Goal: Feedback & Contribution: Submit feedback/report problem

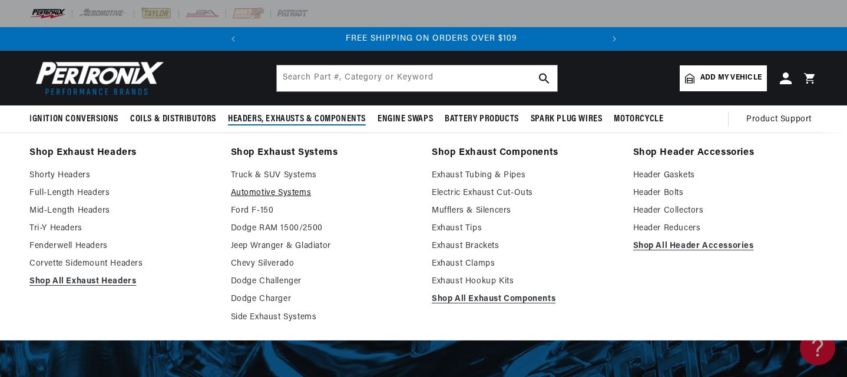
scroll to position [0, 357]
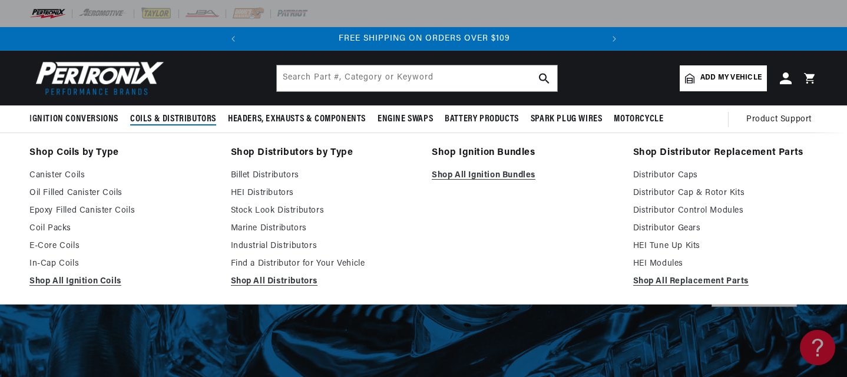
click at [178, 120] on span "Coils & Distributors" at bounding box center [173, 119] width 86 height 12
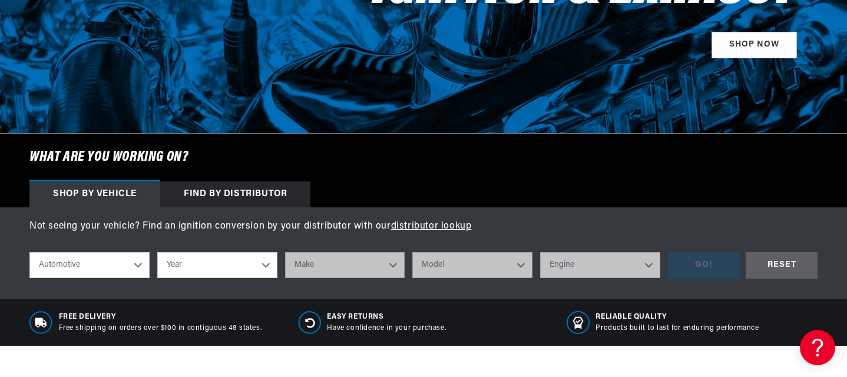
scroll to position [250, 0]
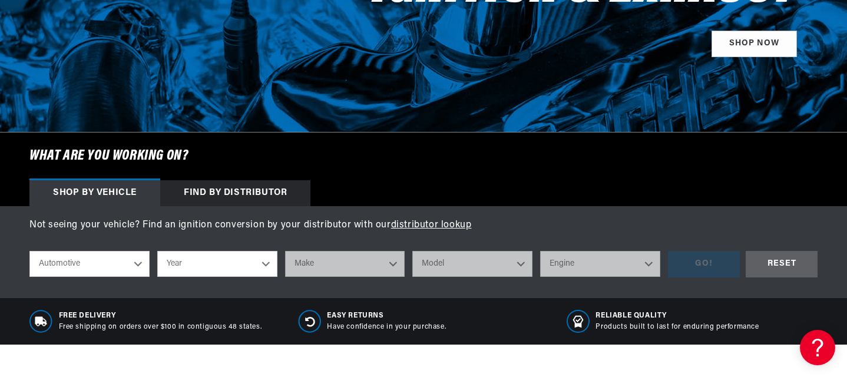
click at [264, 264] on select "Year 2026 2025 2024 2023 2022 2021 2020 2019 2018 2017 2016 2015 2014 2013 2012…" at bounding box center [217, 264] width 120 height 26
select select "1968"
click at [314, 261] on select "Make Alfa Romeo American Motors Aston Martin Austin Austin Healey Avanti Bentle…" at bounding box center [345, 264] width 120 height 26
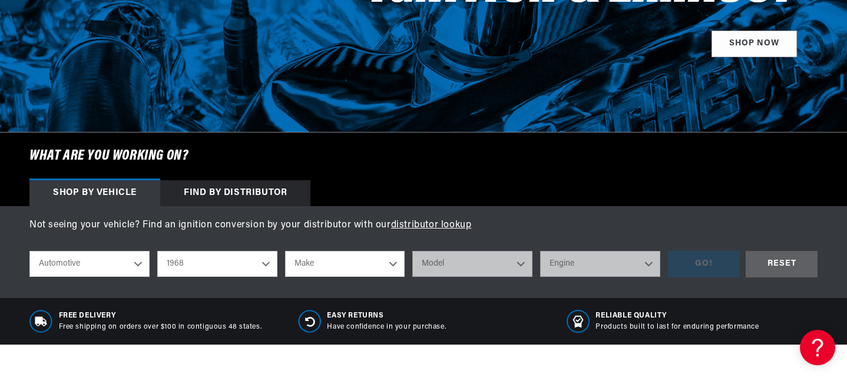
scroll to position [0, 0]
select select "Plymouth"
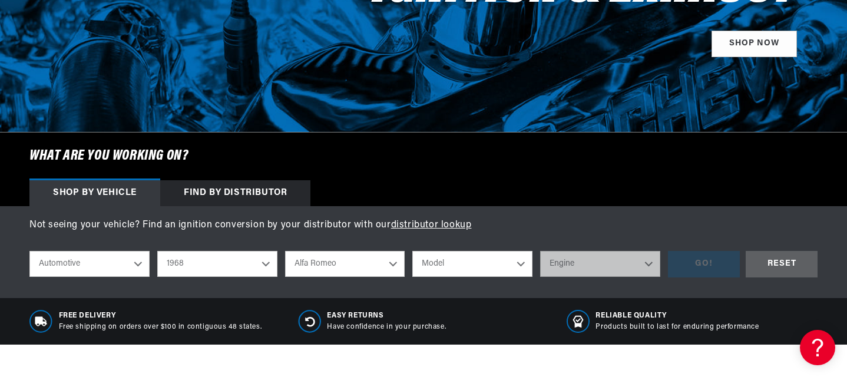
click at [441, 258] on select "Model Barracuda Belvedere Fury Fury I Fury II Fury III GTX Road Runner Satellit…" at bounding box center [472, 264] width 120 height 26
select select "Road-Runner"
click at [650, 261] on select "Engine 273cid / 4.5L 318cid / 5.2L 340cid / 5.6L 383cid / 6.3L 426cid / 7.0L" at bounding box center [600, 264] width 120 height 26
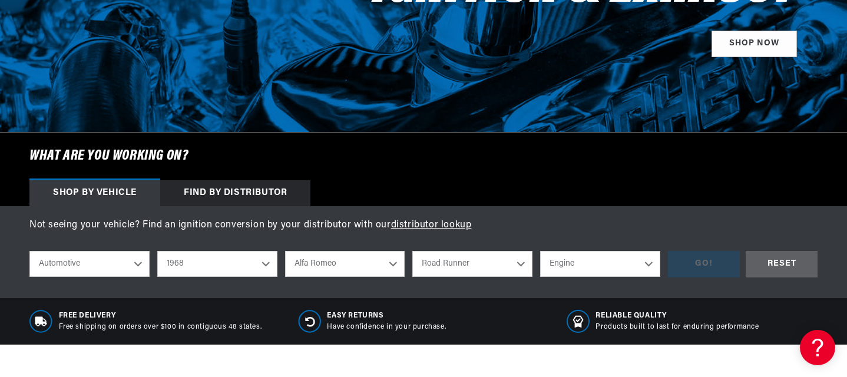
select select "383cid-6.3L"
click at [698, 264] on div "GO!" at bounding box center [704, 264] width 72 height 27
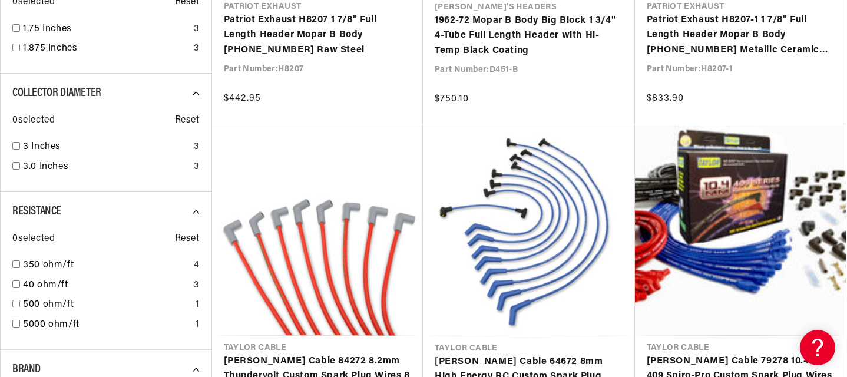
scroll to position [0, 357]
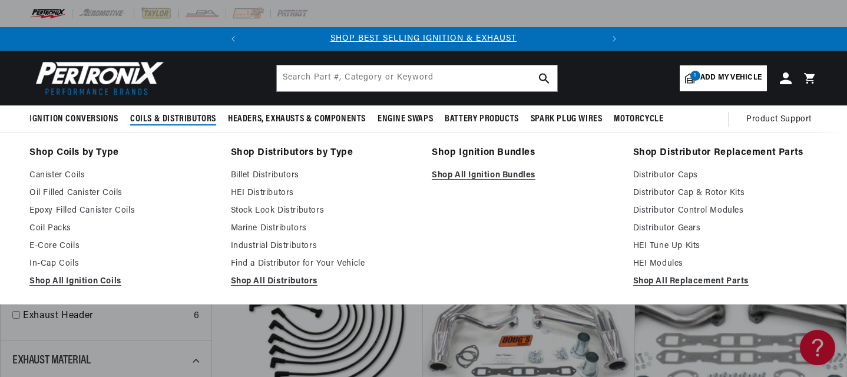
click at [177, 118] on span "Coils & Distributors" at bounding box center [173, 119] width 86 height 12
click at [255, 211] on link "Stock Look Distributors" at bounding box center [323, 211] width 185 height 14
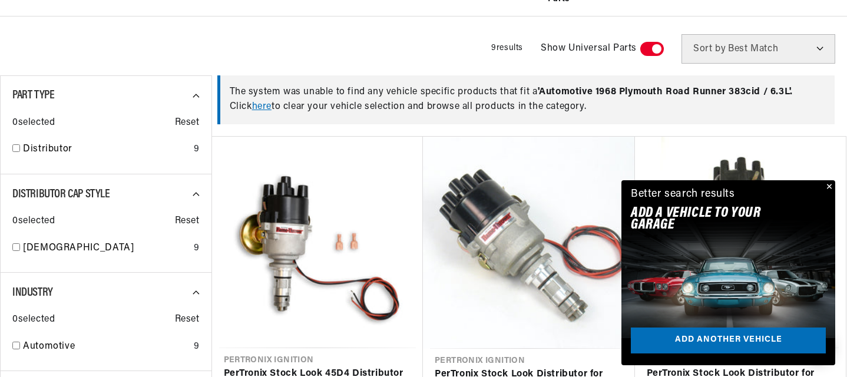
scroll to position [389, 0]
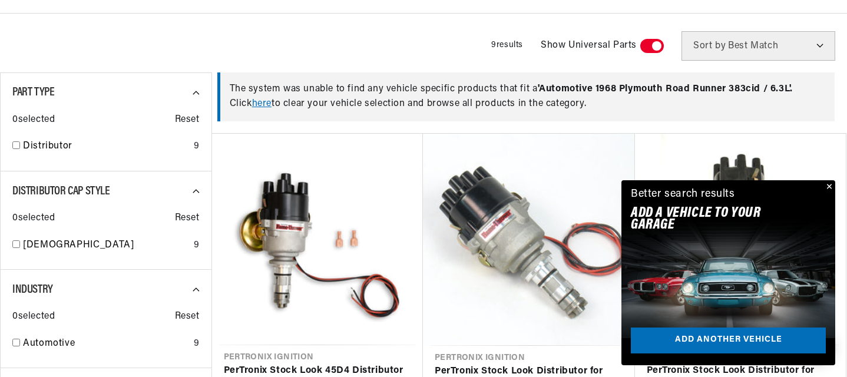
click at [830, 187] on button "Close" at bounding box center [828, 187] width 14 height 14
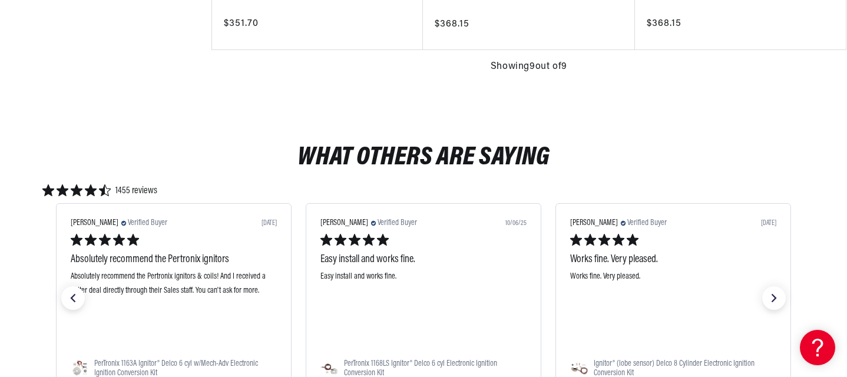
scroll to position [0, 0]
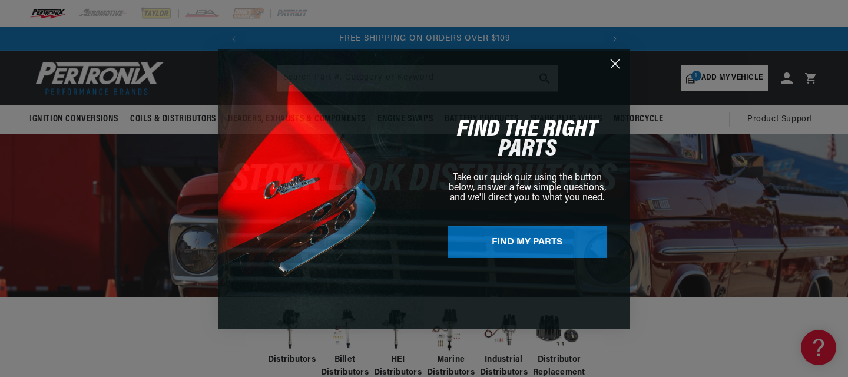
click at [614, 62] on icon "Close dialog" at bounding box center [615, 63] width 8 height 8
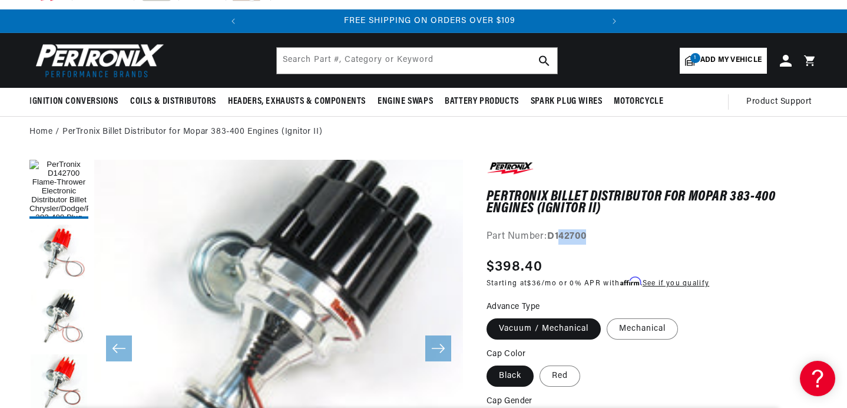
scroll to position [0, 357]
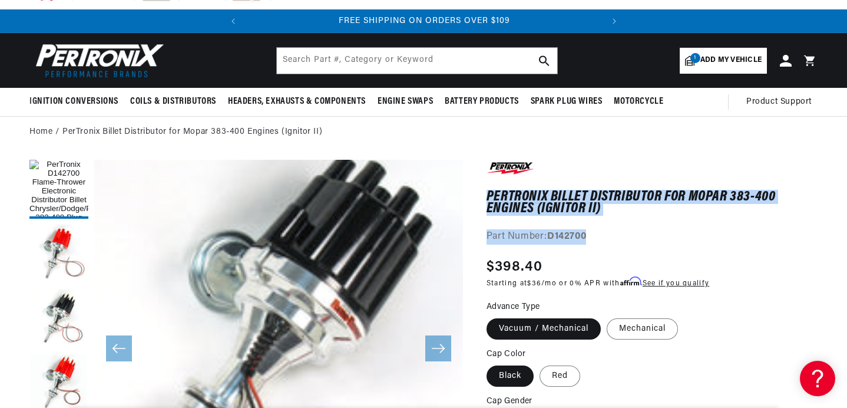
drag, startPoint x: 596, startPoint y: 234, endPoint x: 486, endPoint y: 193, distance: 116.8
click at [486, 193] on div "PerTronix Billet Distributor for Mopar 383-400 Engines (Ignitor II) PerTronix B…" at bounding box center [651, 202] width 331 height 85
copy div "PerTronix Billet Distributor for Mopar 383-400 Engines (Ignitor II) PerTronix B…"
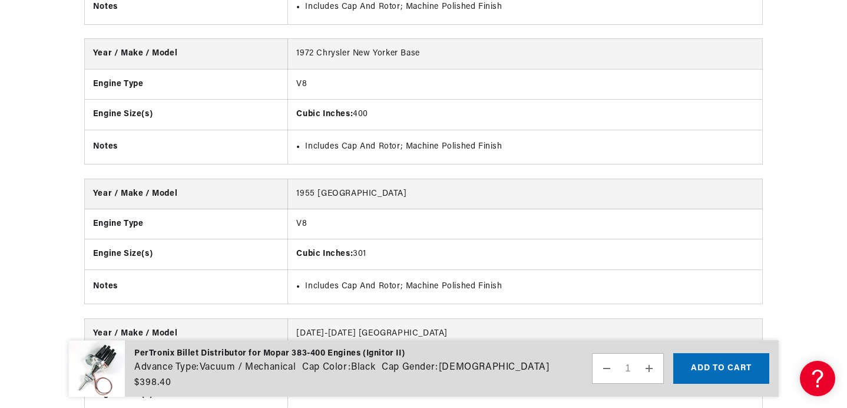
scroll to position [0, 0]
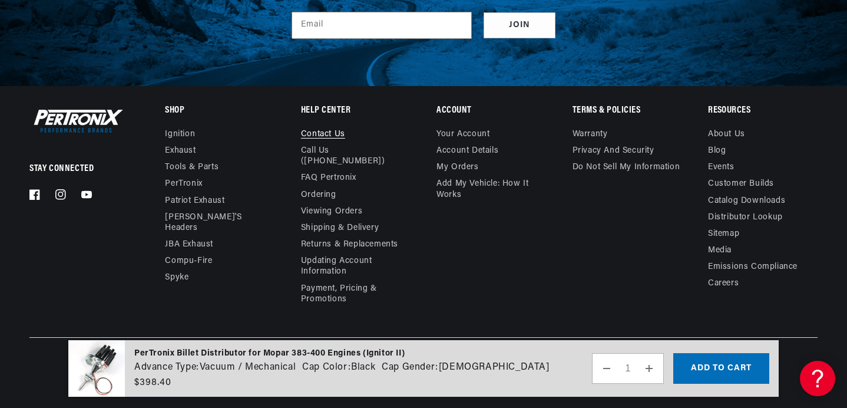
click at [325, 131] on link "Contact us" at bounding box center [323, 136] width 44 height 14
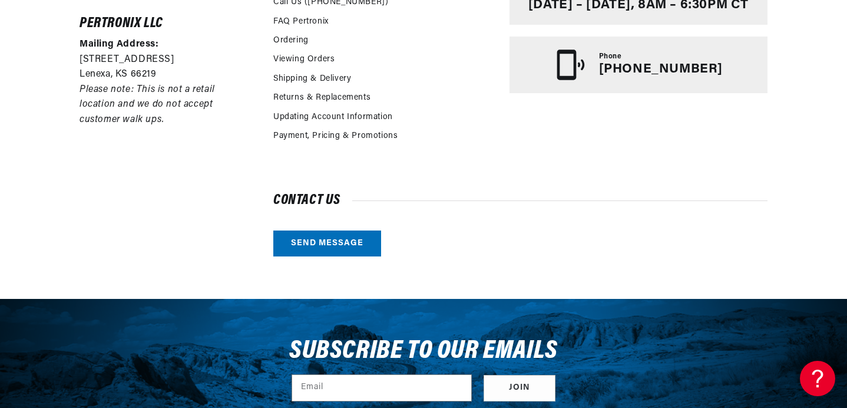
scroll to position [388, 0]
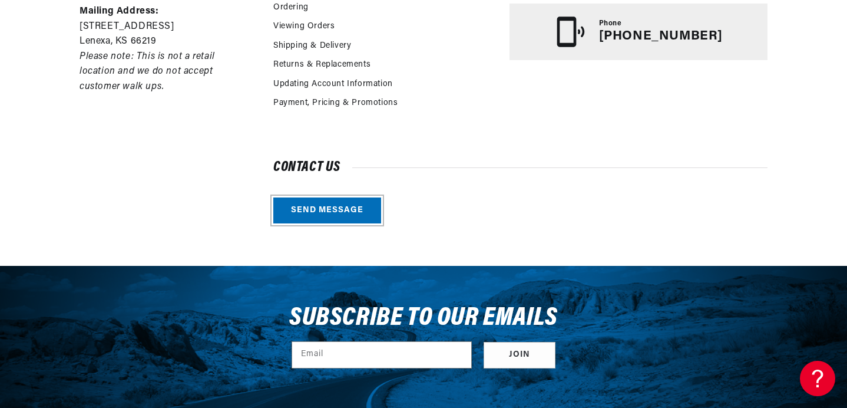
click at [326, 211] on link "Send message" at bounding box center [327, 210] width 108 height 27
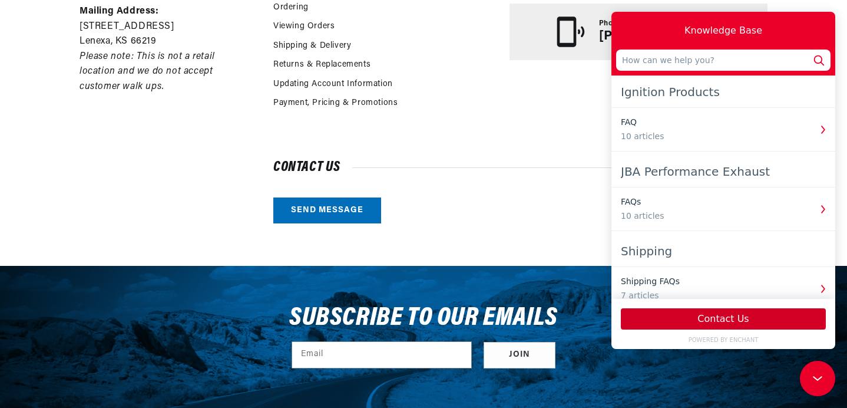
scroll to position [0, 0]
click at [710, 319] on button "Contact Us" at bounding box center [723, 318] width 205 height 21
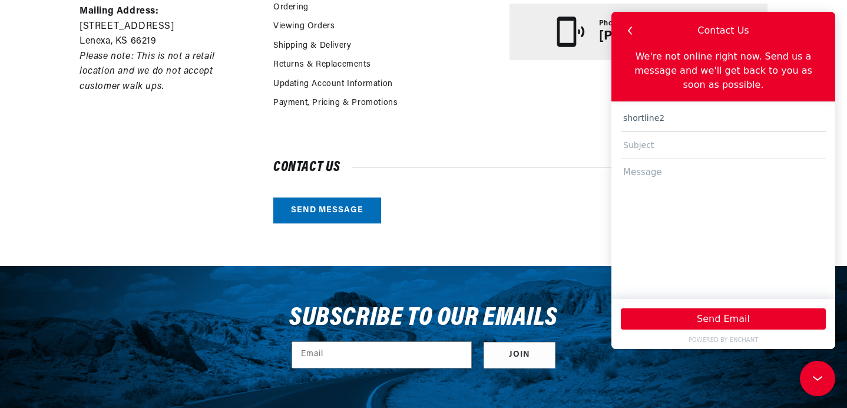
scroll to position [0, 357]
type input "[EMAIL_ADDRESS][DOMAIN_NAME]"
click at [660, 144] on input "text" at bounding box center [723, 145] width 205 height 27
paste input "PerTronix Billet Distributor for Mopar 383-400 Engines (Ignitor II) Part Number…"
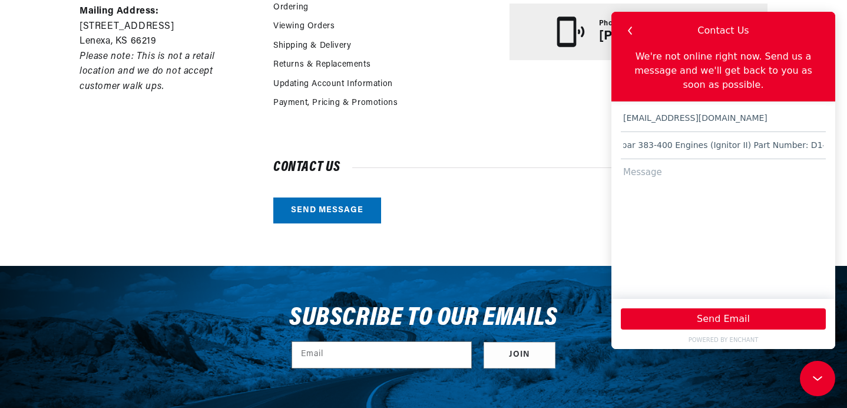
scroll to position [0, 357]
type input "PerTronix Billet Distributor for Mopar 383-400 Engines (Ignitor II) Part Number…"
click at [645, 175] on textarea at bounding box center [723, 223] width 205 height 128
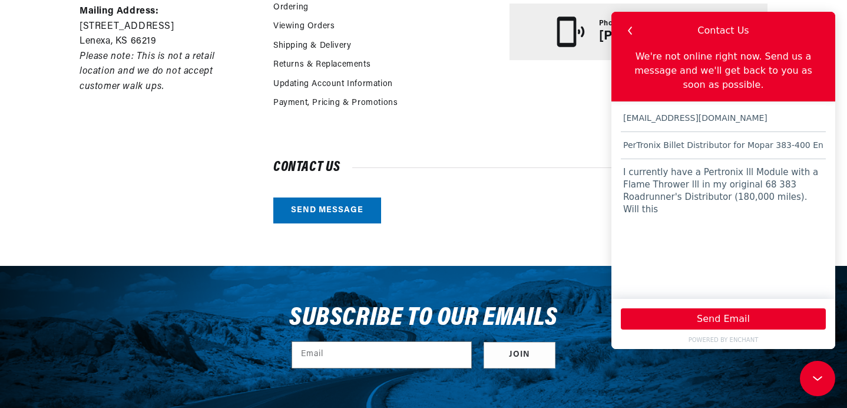
drag, startPoint x: 622, startPoint y: 145, endPoint x: 721, endPoint y: 148, distance: 99.6
click at [722, 148] on input "PerTronix Billet Distributor for Mopar 383-400 Engines (Ignitor II) Part Number…" at bounding box center [723, 145] width 205 height 27
click at [660, 211] on textarea "I currently have a Pertronix lll Module with a Flame Thrower lll in my original…" at bounding box center [723, 223] width 205 height 128
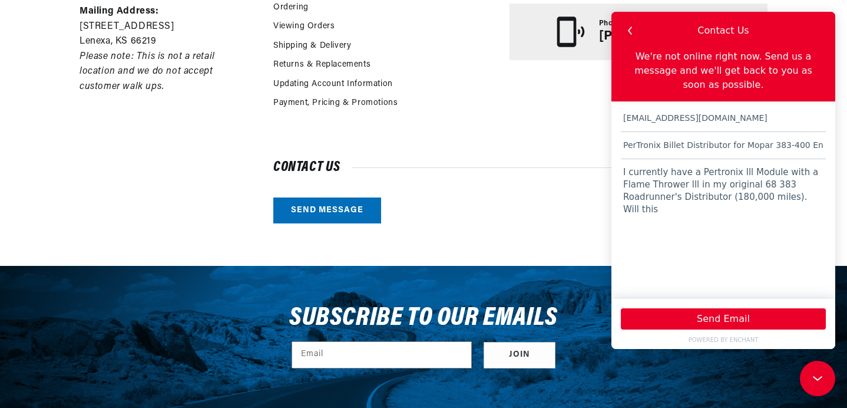
paste textarea "PerTronix Billet Distributor"
click at [638, 209] on textarea "I currently have a Pertronix lll Module with a Flame Thrower lll in my original…" at bounding box center [723, 223] width 205 height 128
click at [757, 207] on textarea "I currently have a Pertronix lll Module with a Flame Thrower lll in my original…" at bounding box center [723, 223] width 205 height 128
click at [692, 185] on textarea "I currently have a Pertronix lll Module with a Flame Thrower lll in my original…" at bounding box center [723, 223] width 205 height 128
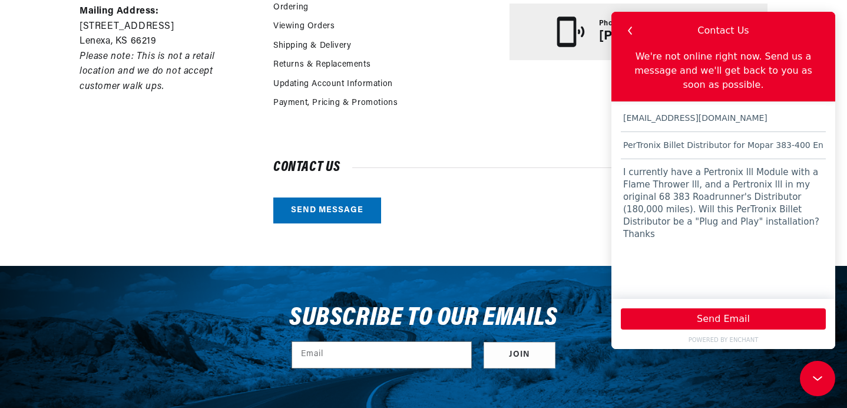
click at [692, 185] on textarea "I currently have a Pertronix lll Module with a Flame Thrower lll, and a Pertron…" at bounding box center [723, 223] width 205 height 128
click at [670, 183] on textarea "I currently have a Pertronix lll Module , and a Pertronix lll in my original 68…" at bounding box center [723, 223] width 205 height 128
click at [685, 198] on textarea "I currently have a Pertronix lll Module in my original 68 383 Roadrunner's Dist…" at bounding box center [723, 223] width 205 height 128
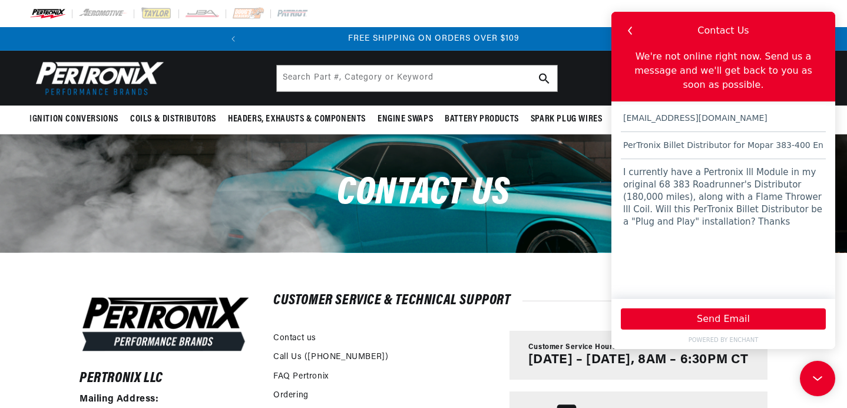
scroll to position [0, 357]
click at [247, 196] on div "Contact us" at bounding box center [423, 193] width 847 height 118
click at [782, 208] on textarea "I currently have a Pertronix lll Module in my original 68 383 Roadrunner's Dist…" at bounding box center [723, 223] width 205 height 128
click at [679, 207] on textarea "I currently have a Pertronix lll Module in my original 68 383 Roadrunner's Dist…" at bounding box center [723, 223] width 205 height 128
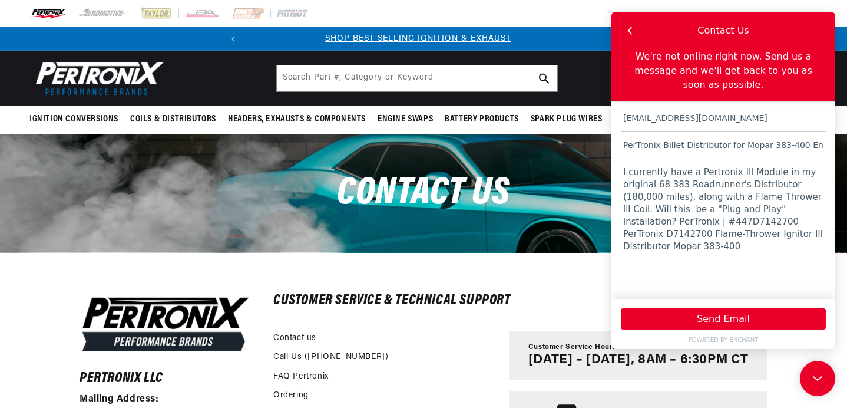
scroll to position [0, 0]
click at [678, 208] on textarea "I currently have a Pertronix lll Module in my original 68 383 Roadrunner's Dist…" at bounding box center [723, 223] width 205 height 128
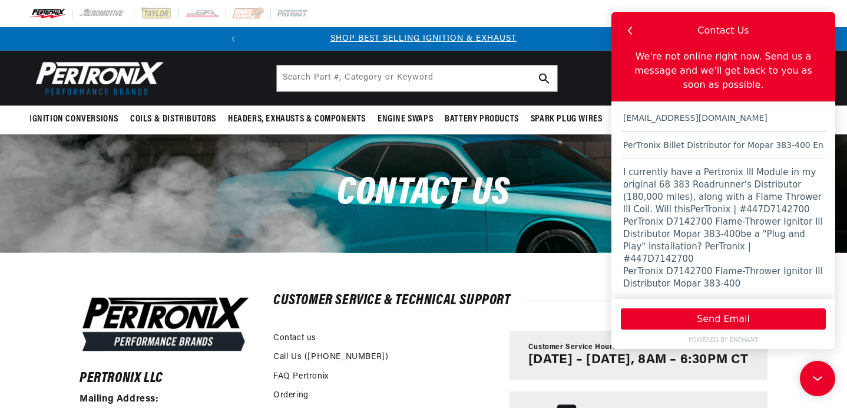
click at [675, 210] on textarea "I currently have a Pertronix lll Module in my original 68 383 Roadrunner's Dist…" at bounding box center [723, 223] width 205 height 128
click at [736, 272] on textarea "I currently have a Pertronix lll Module in my original 68 383 Roadrunner's Dist…" at bounding box center [723, 223] width 205 height 128
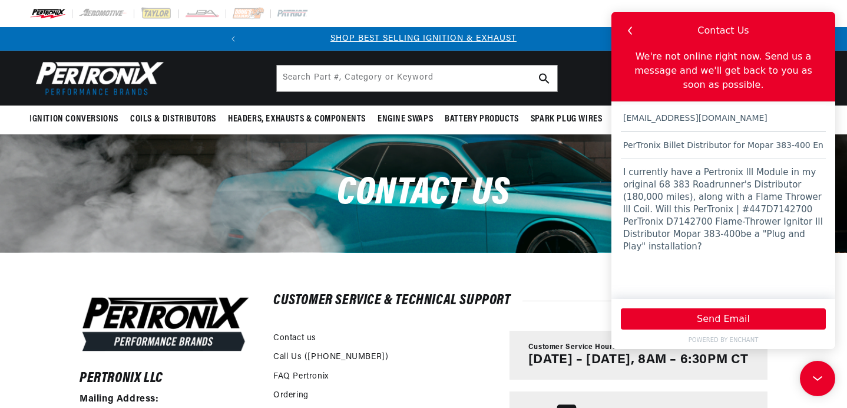
click at [720, 208] on textarea "I currently have a Pertronix lll Module in my original 68 383 Roadrunner's Dist…" at bounding box center [723, 223] width 205 height 128
click at [705, 221] on textarea "I currently have a Pertronix lll Module in my original 68 383 Roadrunner's Dist…" at bounding box center [723, 223] width 205 height 128
type textarea "I currently have a Pertronix lll Module in my original 68 383 Roadrunner's Dist…"
click at [722, 144] on input "PerTronix Billet Distributor for Mopar 383-400 Engines (Ignitor II) Part Number…" at bounding box center [723, 145] width 205 height 27
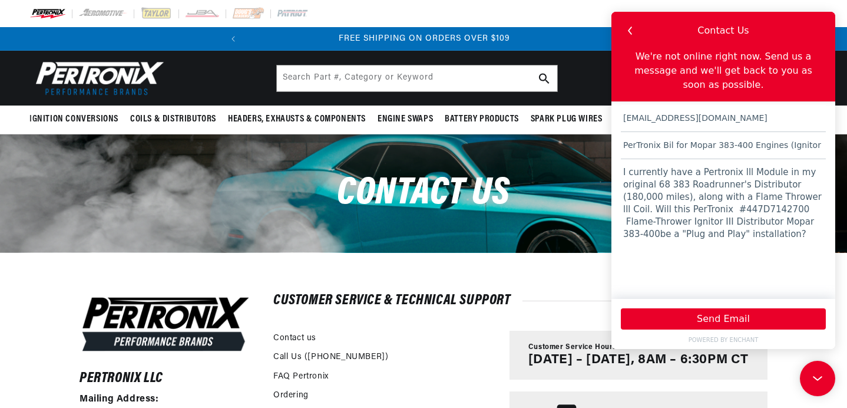
click at [823, 143] on input "PerTronix Bil for Mopar 383-400 Engines (Ignitor II) Part Number: D142700I" at bounding box center [723, 145] width 205 height 27
click at [712, 144] on input "art Number: D142700I" at bounding box center [723, 145] width 205 height 27
type input "a"
paste input "PerTronix | #447D7142700 PerTronix D7142700 Flame-Thrower Ignitor III Distribut…"
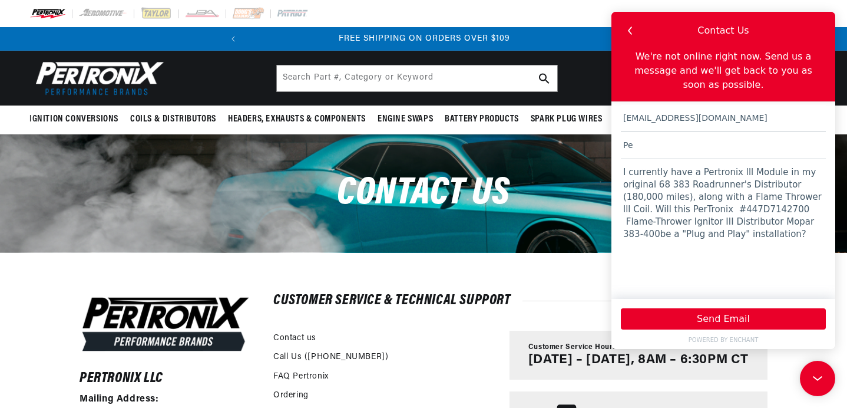
type input "P"
paste textarea "PerTronix | #447D7142700 PerTronix D7142700 Flame-Thrower Ignitor III Distribut…"
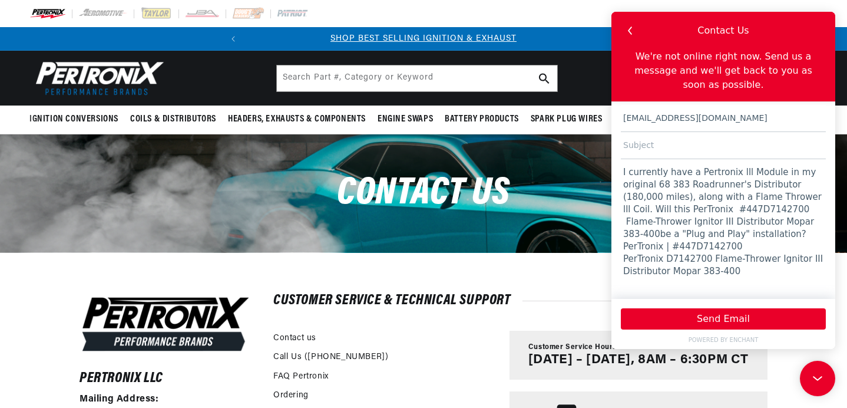
type textarea "I currently have a Pertronix lll Module in my original 68 383 Roadrunner's Dist…"
click at [664, 145] on input "text" at bounding box center [723, 145] width 205 height 27
paste input "PerTronix | #447D7142700 PerTronix D7142700 Flame-Thrower Ignitor III Distribut…"
type input "PerTronix | #447D7142700 PerTronix D7142700 Flame-Thrower Ignitor III Distribut…"
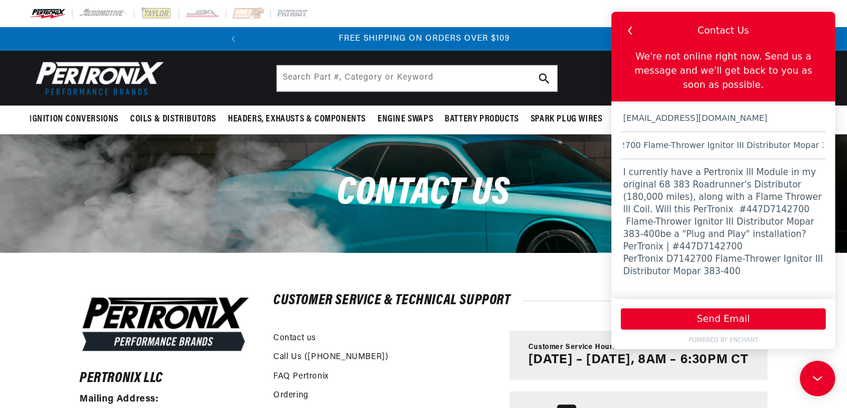
scroll to position [0, 0]
click at [638, 232] on textarea "I currently have a Pertronix lll Module in my original 68 383 Roadrunner's Dist…" at bounding box center [723, 223] width 205 height 128
click at [736, 271] on textarea "I currently have a Pertronix lll Module in my original 68 383 Roadrunner's Dist…" at bounding box center [723, 223] width 205 height 128
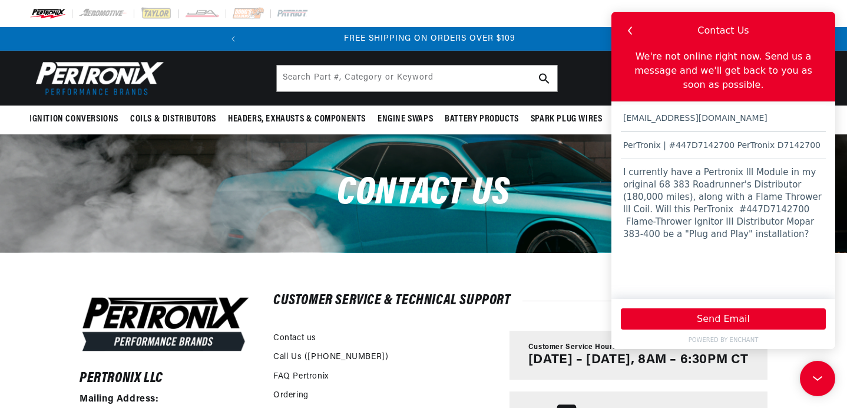
scroll to position [0, 357]
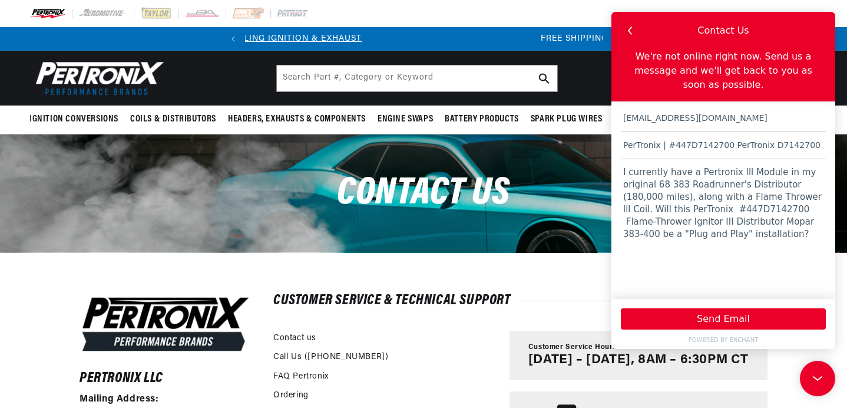
click at [636, 195] on textarea "I currently have a Pertronix lll Module in my original 68 383 Roadrunner's Dist…" at bounding box center [723, 223] width 205 height 128
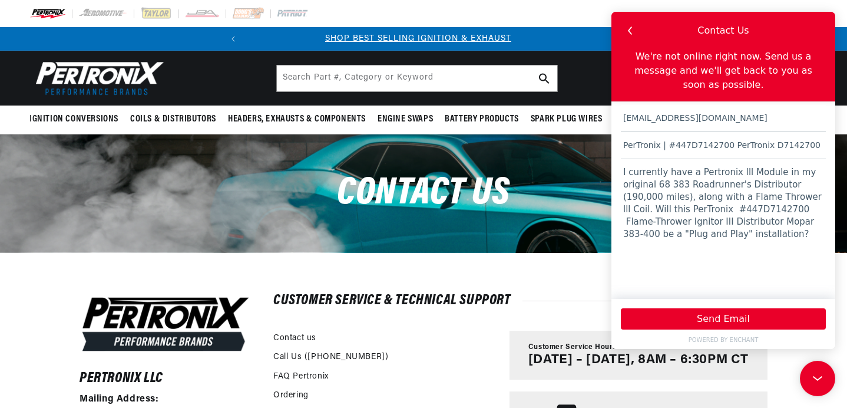
scroll to position [0, 0]
click at [787, 236] on textarea "I currently have a Pertronix lll Module in my original 68 383 Roadrunner's Dist…" at bounding box center [723, 223] width 205 height 128
type textarea "I currently have a Pertronix lll Module in my original 68 383 Roadrunner's Dist…"
click at [722, 316] on button "Send Email" at bounding box center [723, 318] width 205 height 21
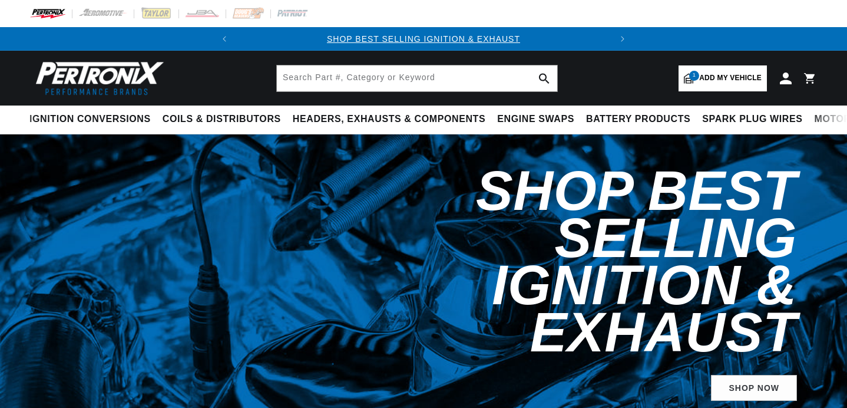
select select "1968"
select select "[GEOGRAPHIC_DATA]"
select select "Road-Runner"
select select "383cid-6.3L"
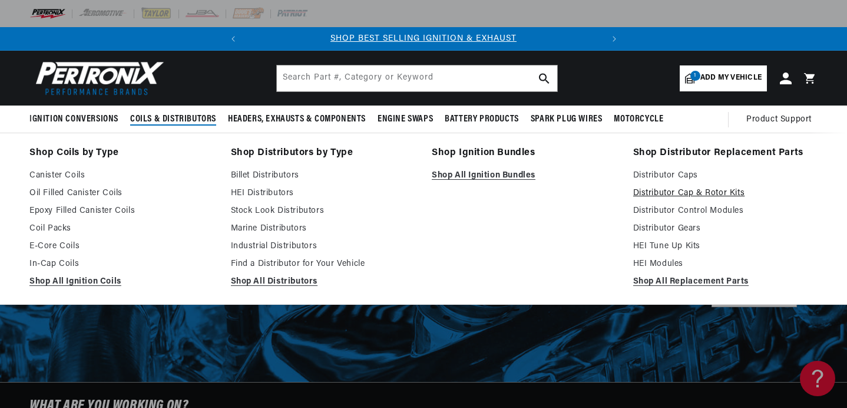
click at [656, 193] on link "Distributor Cap & Rotor Kits" at bounding box center [725, 193] width 185 height 14
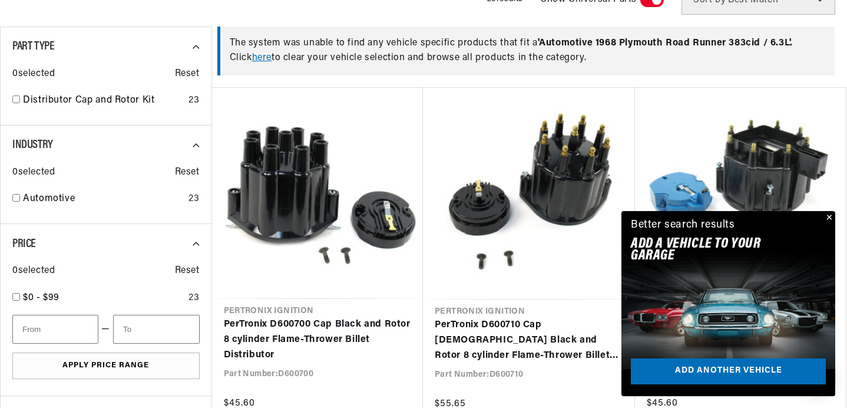
scroll to position [332, 0]
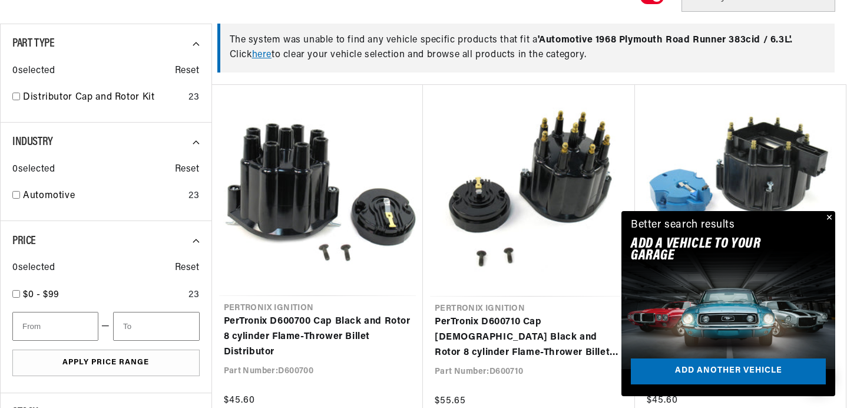
click at [831, 218] on button "Close" at bounding box center [828, 218] width 14 height 14
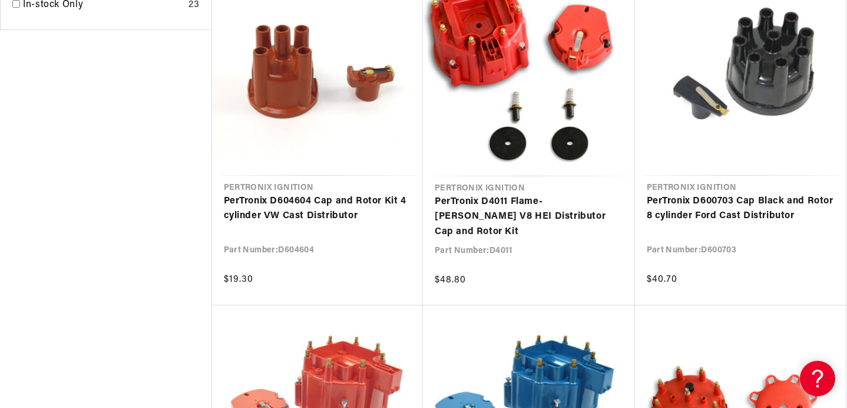
scroll to position [829, 0]
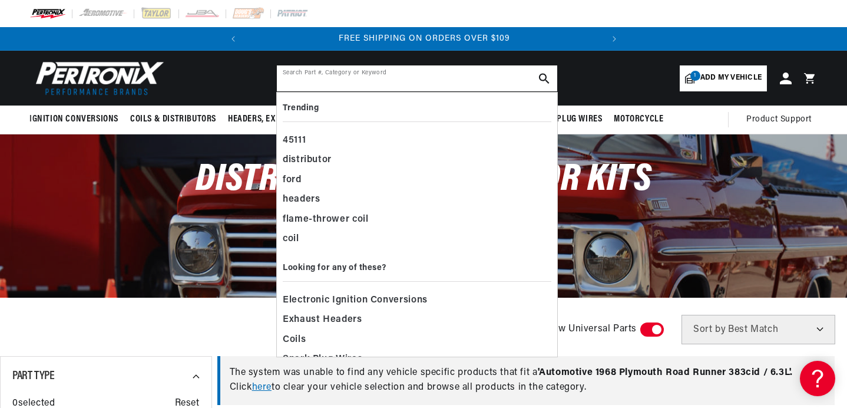
paste input "PerTronix | #447D7142700 PerTronix D7142700 Flame-Thrower Ignitor III Distribut…"
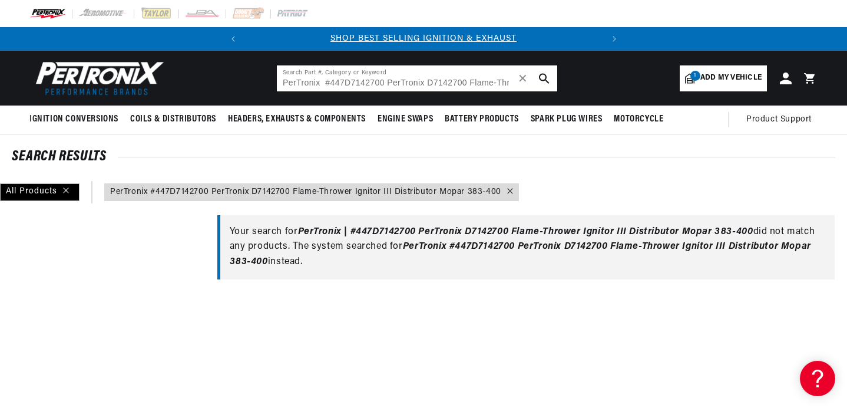
click at [461, 79] on input "PerTronix #447D7142700 PerTronix D7142700 Flame-Thrower Ignitor III Distributor…" at bounding box center [417, 78] width 280 height 26
click at [509, 82] on input "PerTronix #447D7142700 PerTronix D7142700 Flame-Thrower Ignitor III Distributor…" at bounding box center [417, 78] width 280 height 26
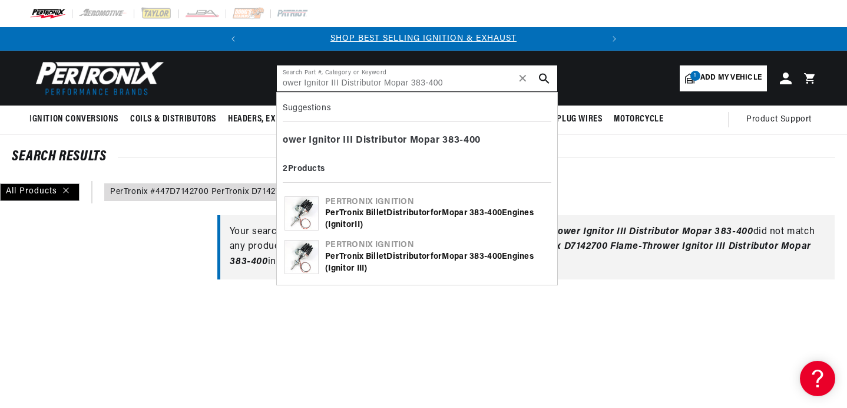
type input "ower Ignitor III Distributor Mopar 383-400"
click at [397, 258] on b "Distributor" at bounding box center [408, 256] width 44 height 9
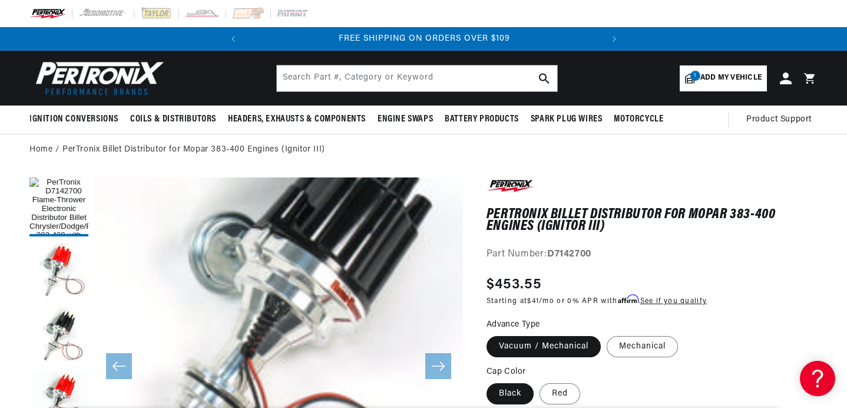
click at [721, 77] on span "Add my vehicle" at bounding box center [730, 77] width 61 height 11
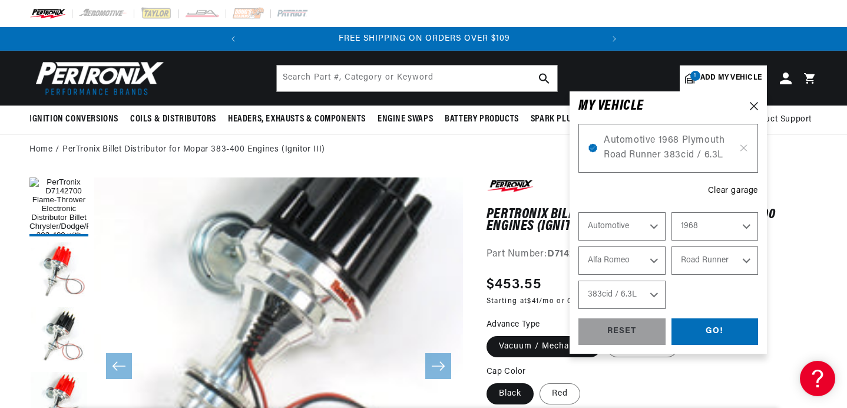
select select "Year"
select select "Make"
select select "Model"
select select "Engine"
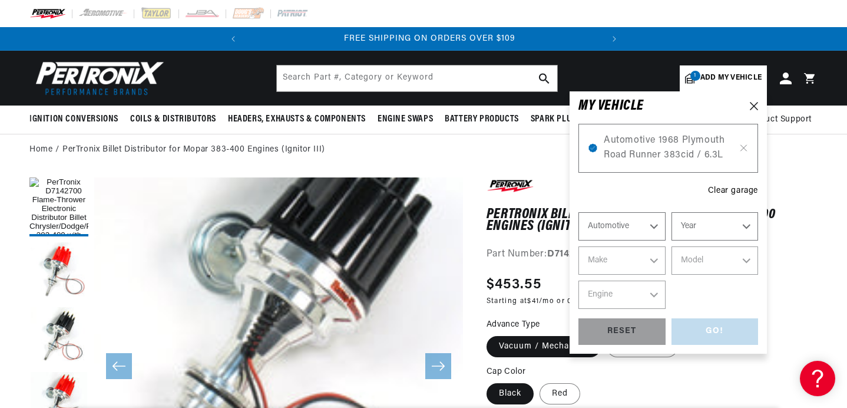
scroll to position [0, 357]
click at [651, 150] on span "Automotive 1968 Plymouth Road Runner 383cid / 6.3L" at bounding box center [668, 148] width 129 height 30
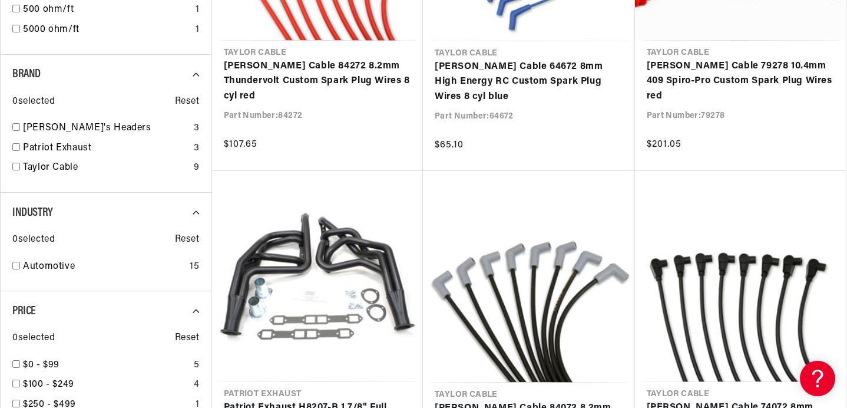
scroll to position [1077, 0]
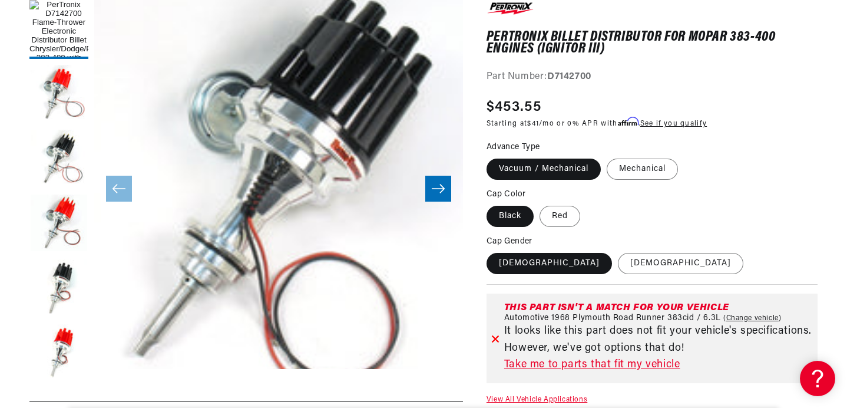
scroll to position [0, 357]
click at [610, 361] on link "Take me to parts that fit my vehicle" at bounding box center [658, 364] width 309 height 17
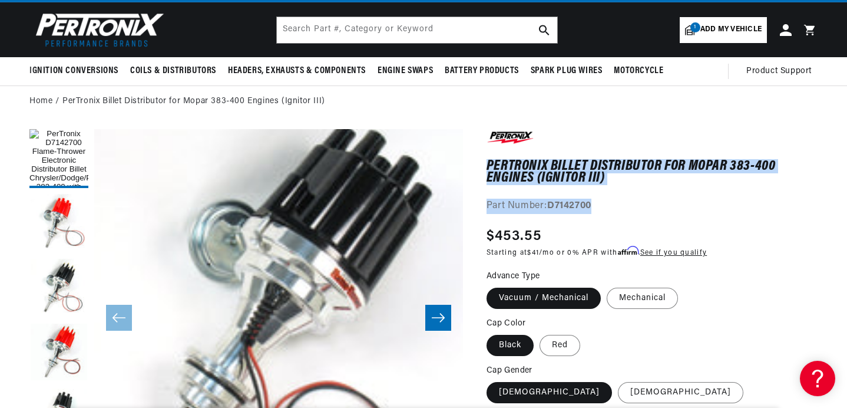
drag, startPoint x: 602, startPoint y: 200, endPoint x: 488, endPoint y: 162, distance: 120.5
click at [487, 162] on div "PerTronix Billet Distributor for Mopar 383-400 Engines (Ignitor III) PerTronix …" at bounding box center [651, 171] width 331 height 85
